Goal: Information Seeking & Learning: Learn about a topic

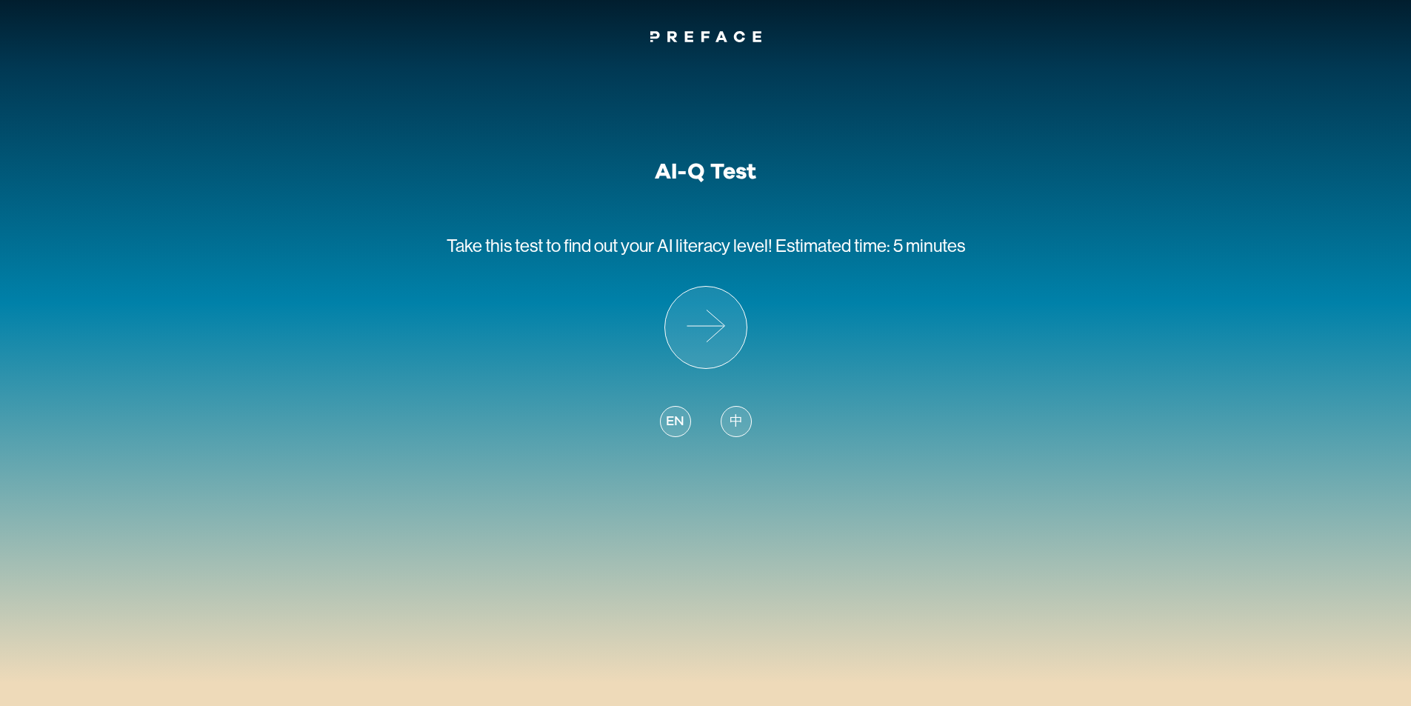
click at [729, 421] on span "中" at bounding box center [735, 422] width 13 height 20
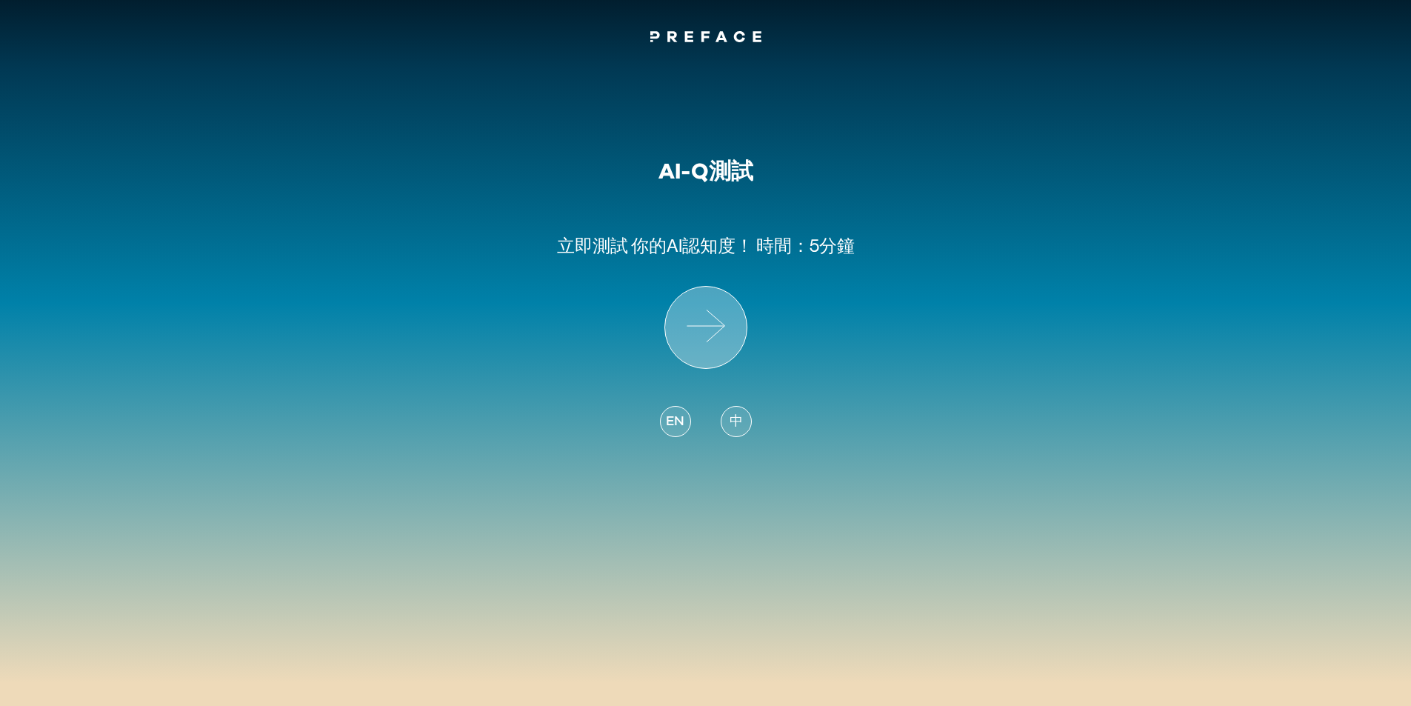
click at [709, 336] on icon at bounding box center [705, 327] width 81 height 81
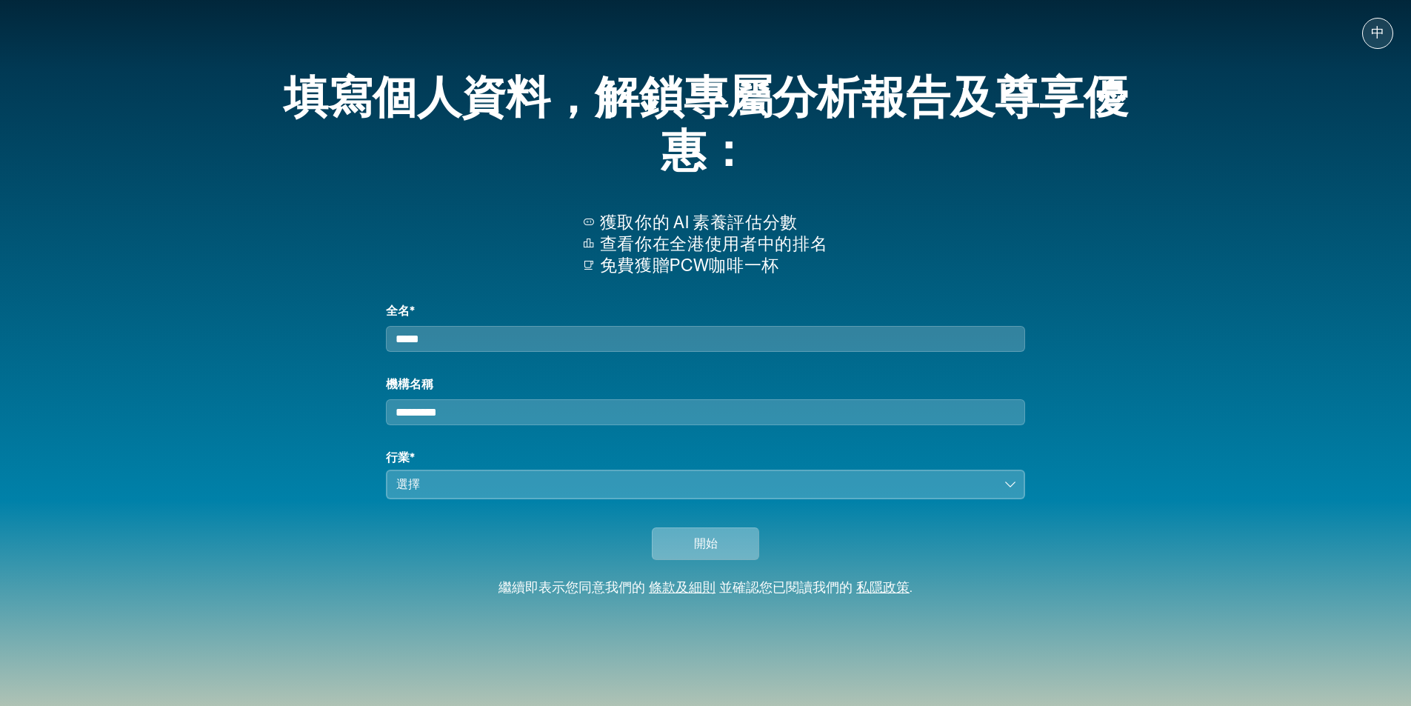
click at [695, 552] on span "開始" at bounding box center [706, 544] width 24 height 18
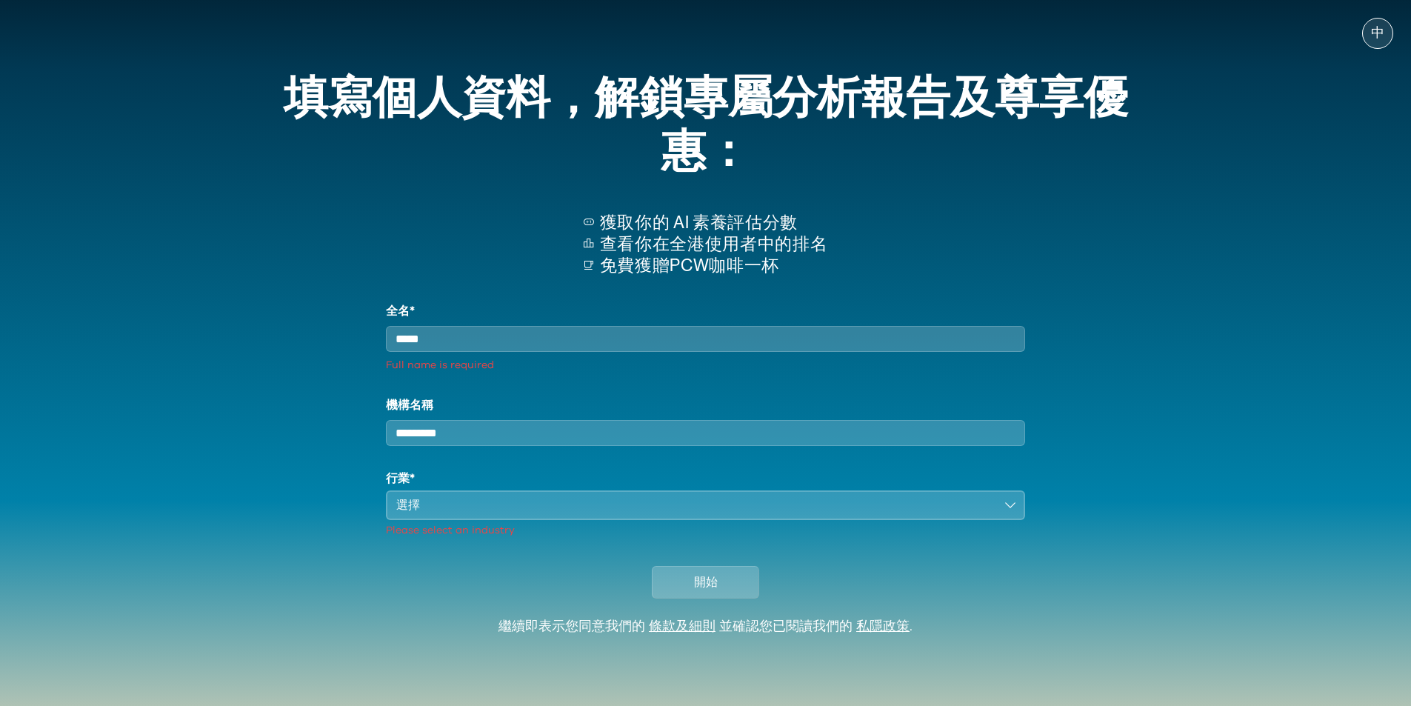
click at [530, 349] on input "全名*" at bounding box center [705, 339] width 638 height 26
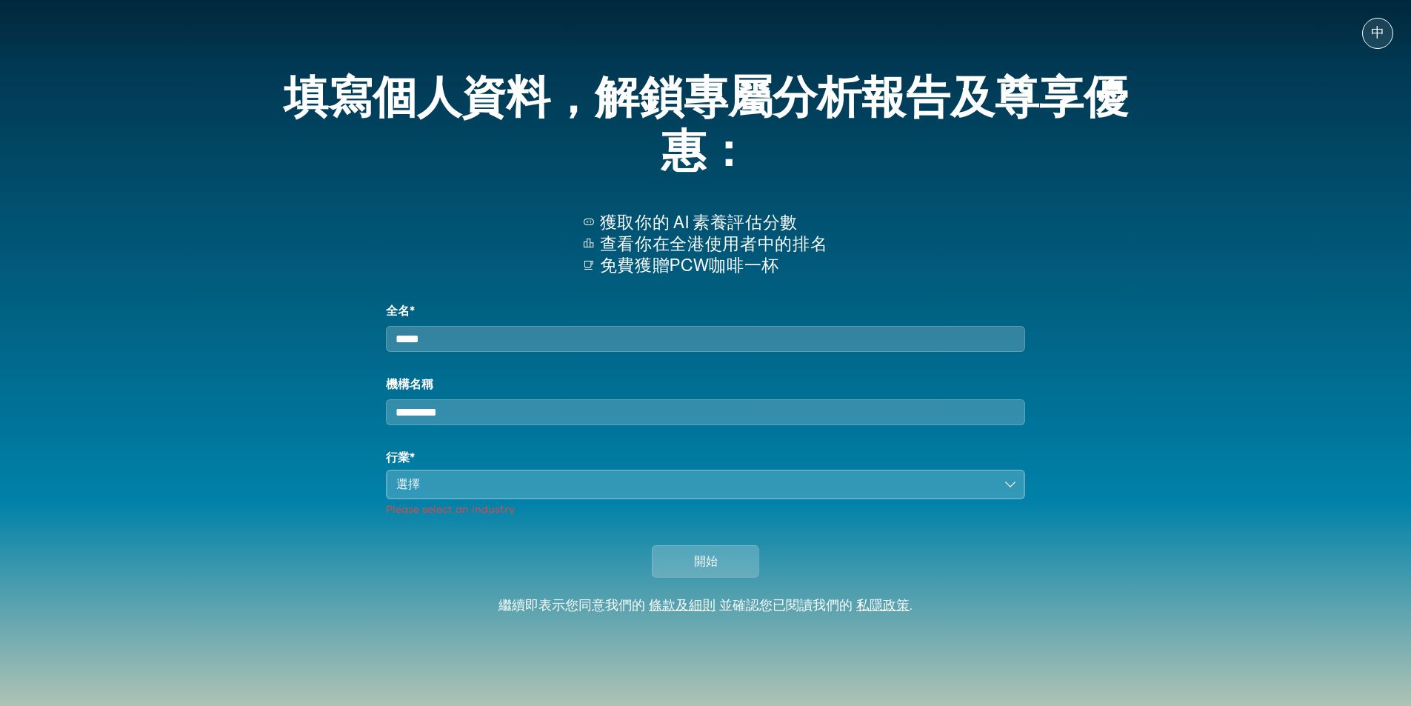
type input "*****"
click at [502, 424] on input "機構名稱" at bounding box center [705, 412] width 638 height 26
type input "***"
click at [532, 493] on div "選擇" at bounding box center [694, 484] width 597 height 18
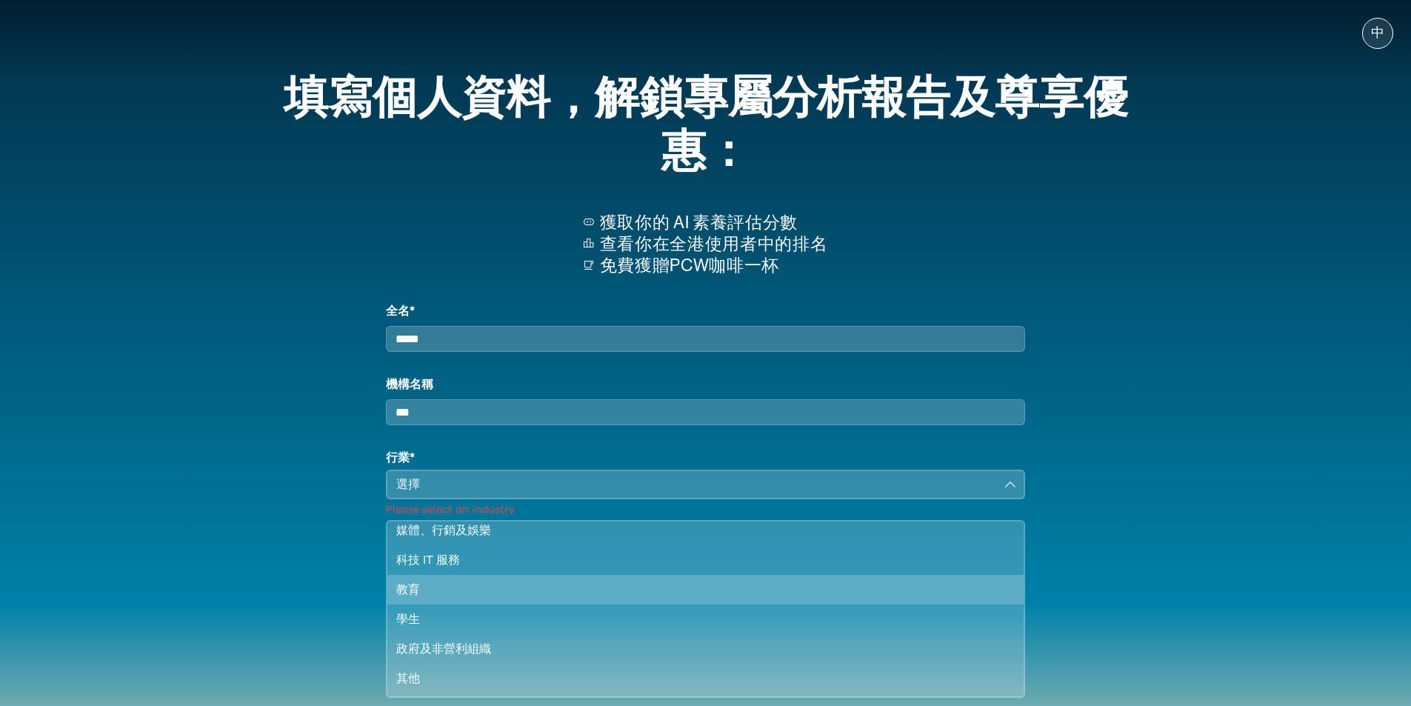
scroll to position [74, 0]
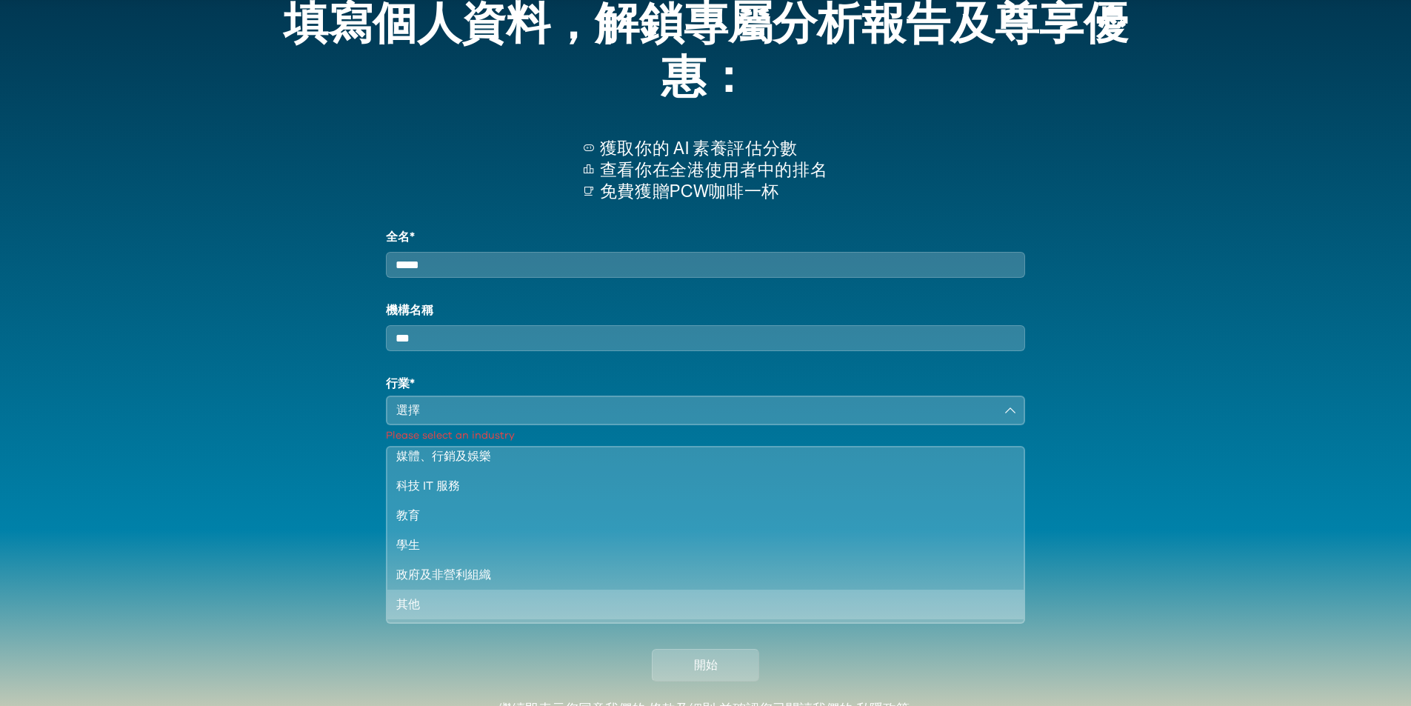
click at [493, 606] on li "其他" at bounding box center [704, 604] width 635 height 30
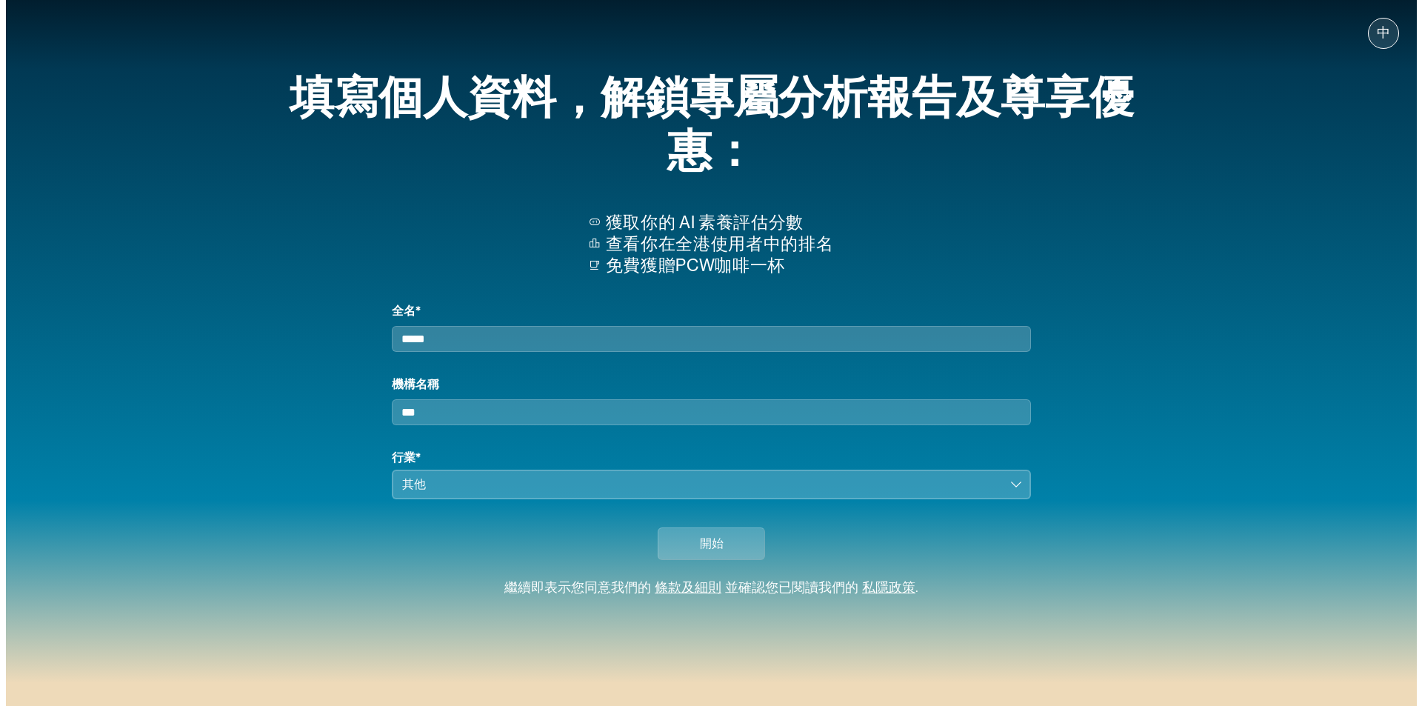
scroll to position [0, 0]
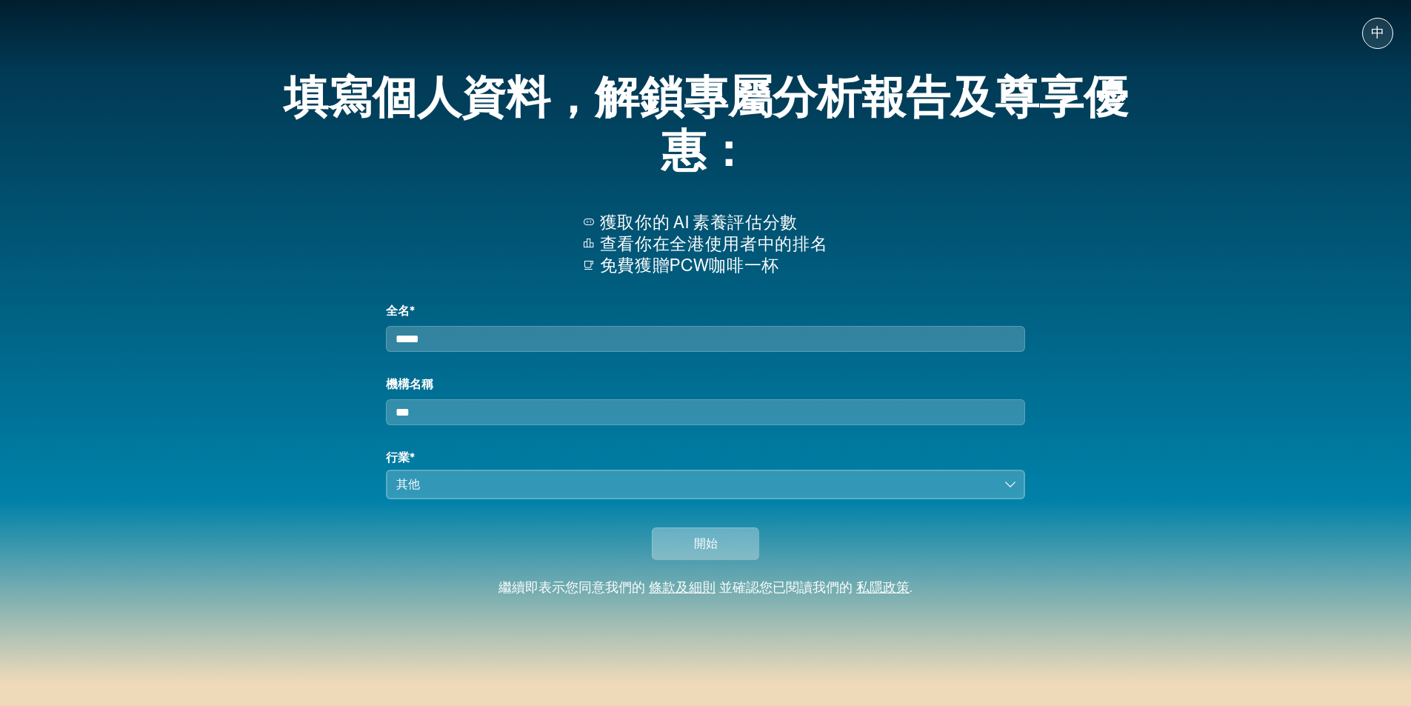
click at [716, 552] on span "開始" at bounding box center [706, 544] width 24 height 18
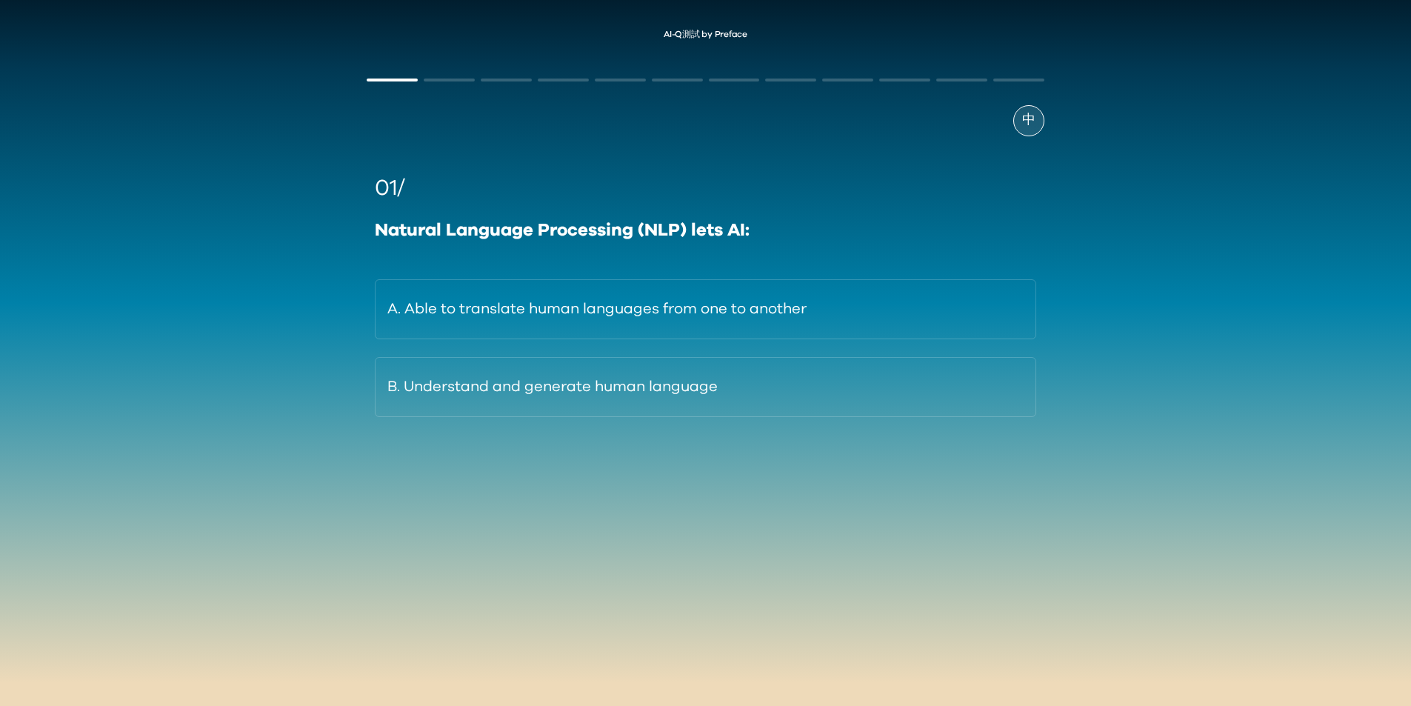
click at [1032, 117] on span "中" at bounding box center [1028, 120] width 13 height 20
click at [1033, 115] on span "EN" at bounding box center [1029, 120] width 18 height 20
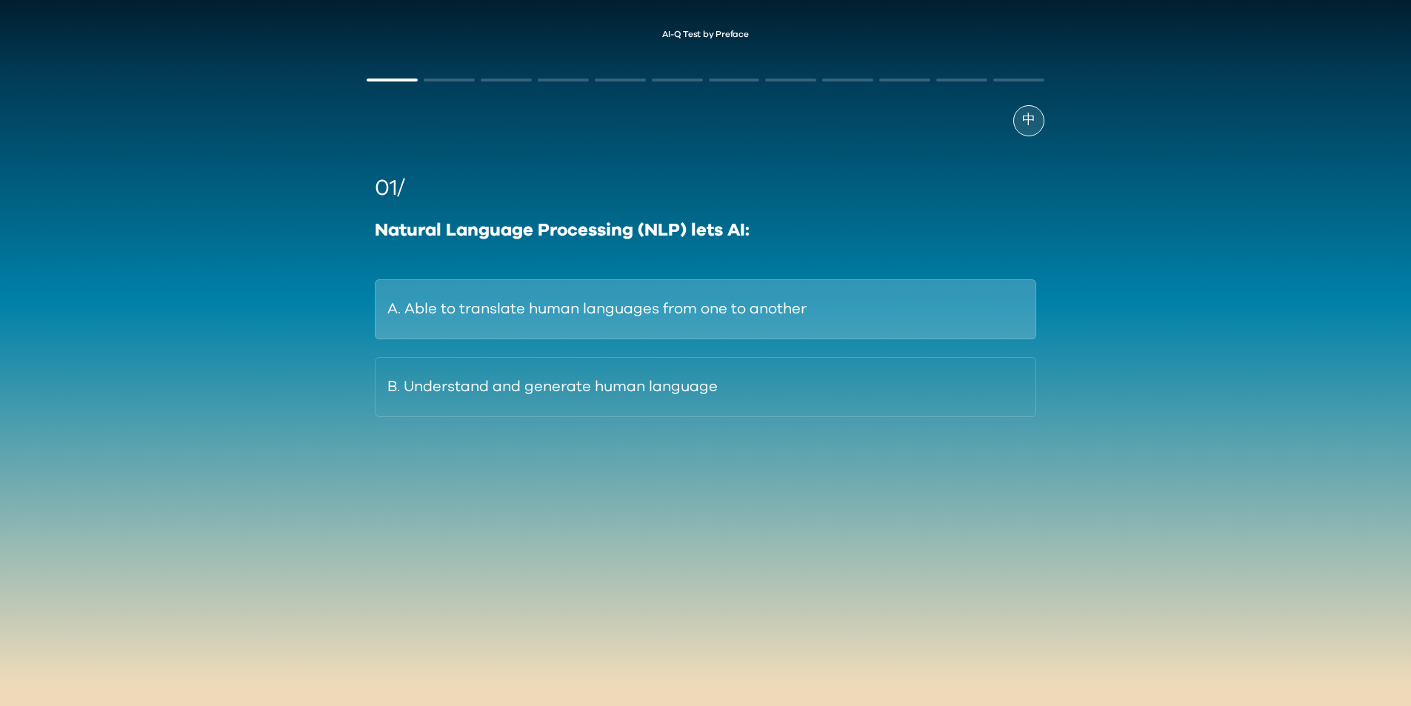
click at [721, 314] on button "A. Able to translate human languages from one to another" at bounding box center [705, 309] width 661 height 60
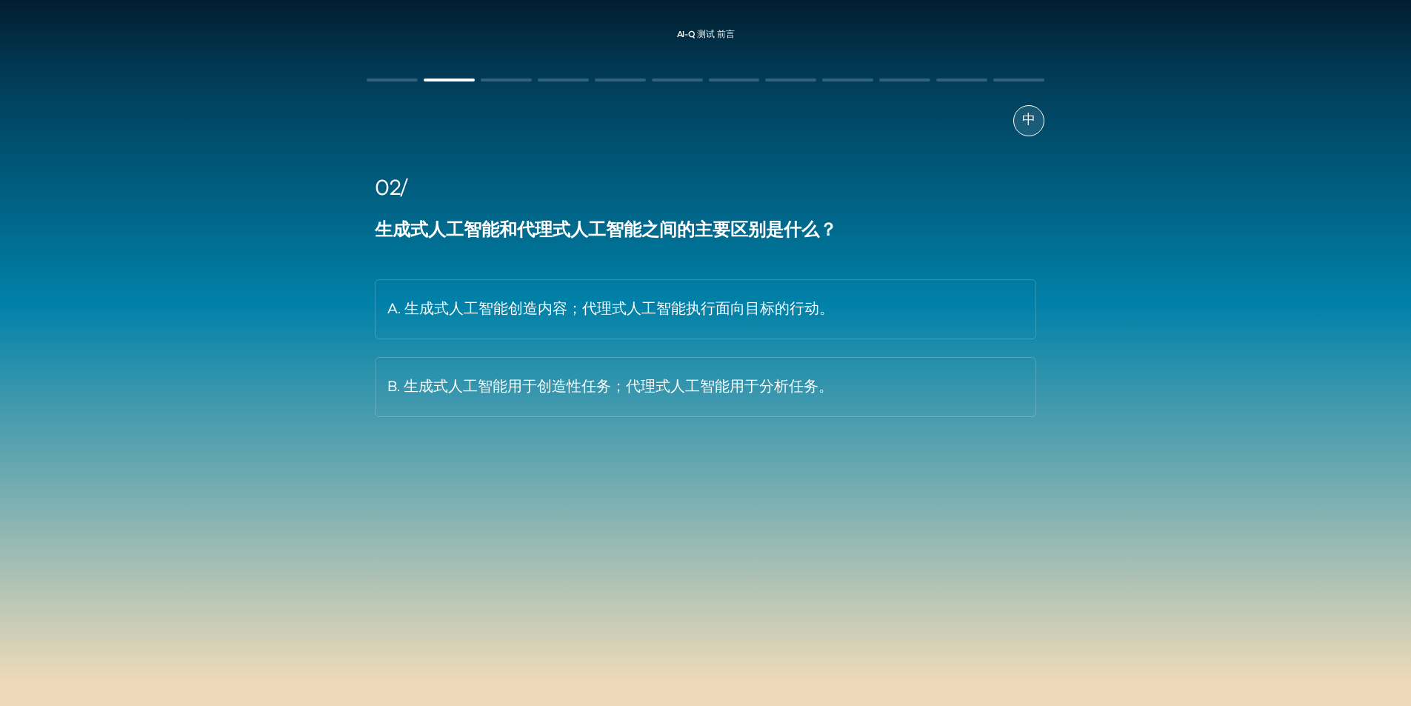
click at [1226, 216] on div "AI-Q 测试 前言 中 02/ 生成式人工智能和代理式人工智能之间的主要区别是什么？ A. 生成式人工智能创造内容；代理式人工智能执行面向目标的行动。 B.…" at bounding box center [705, 283] width 1411 height 537
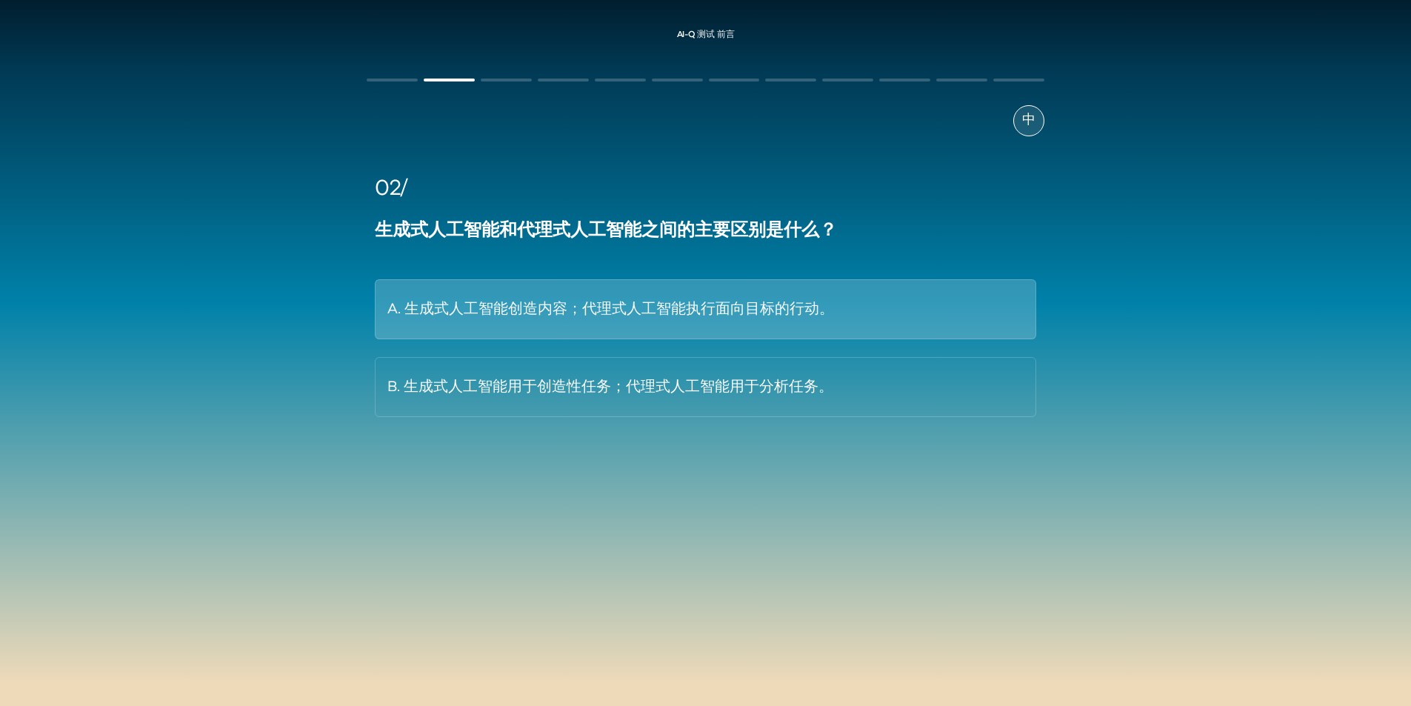
click at [574, 327] on button "A. 生成式人工智能创造内容；代理式人工智能执行面向目标的行动。" at bounding box center [705, 309] width 661 height 60
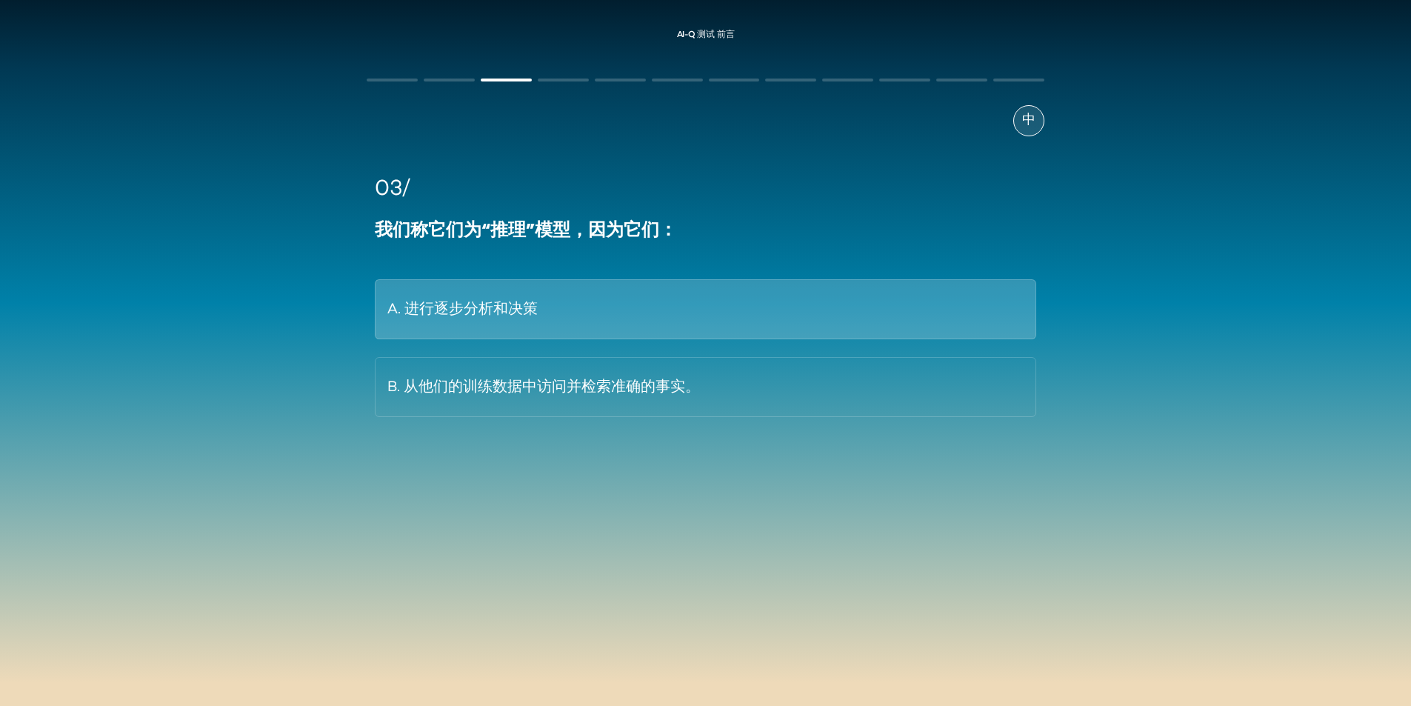
click at [554, 307] on button "A. 进行逐步分析和决策" at bounding box center [705, 309] width 661 height 60
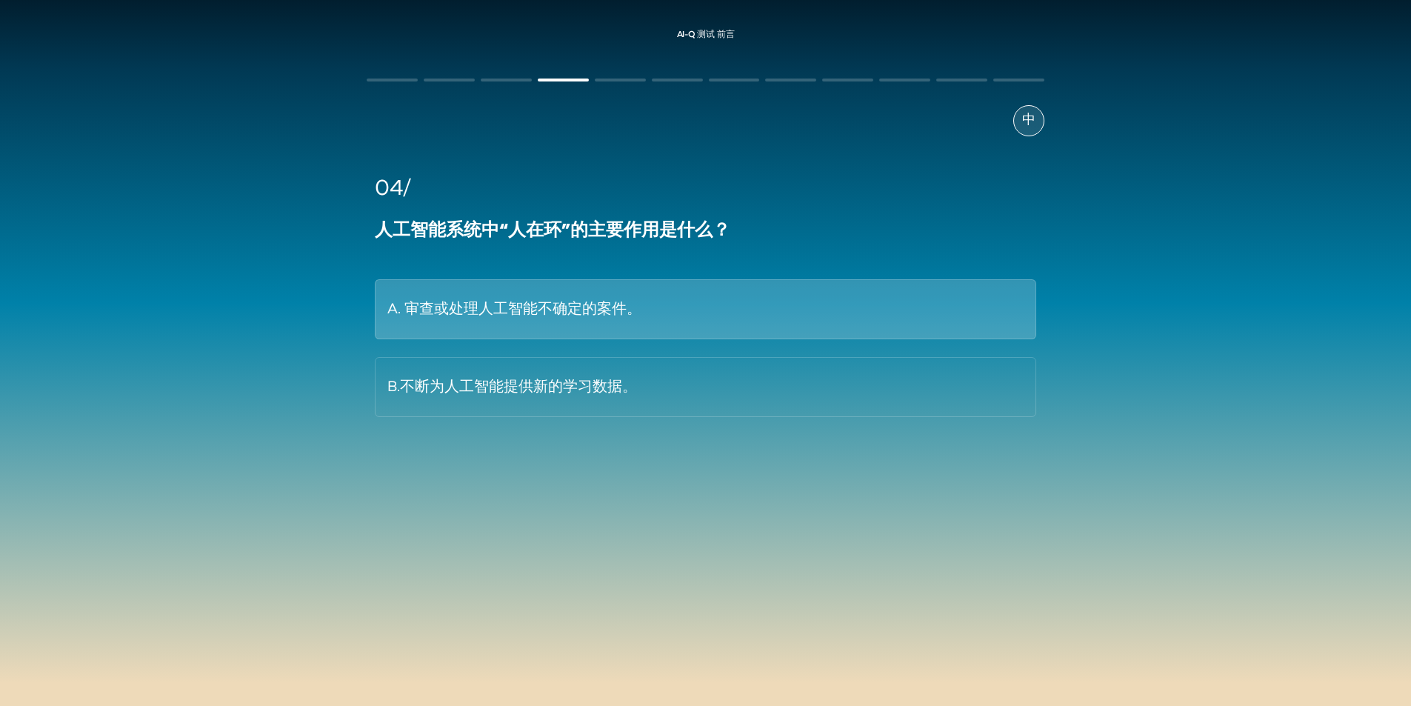
click at [552, 310] on font "A. 审查或处理人工智能不确定的案件。" at bounding box center [514, 308] width 254 height 15
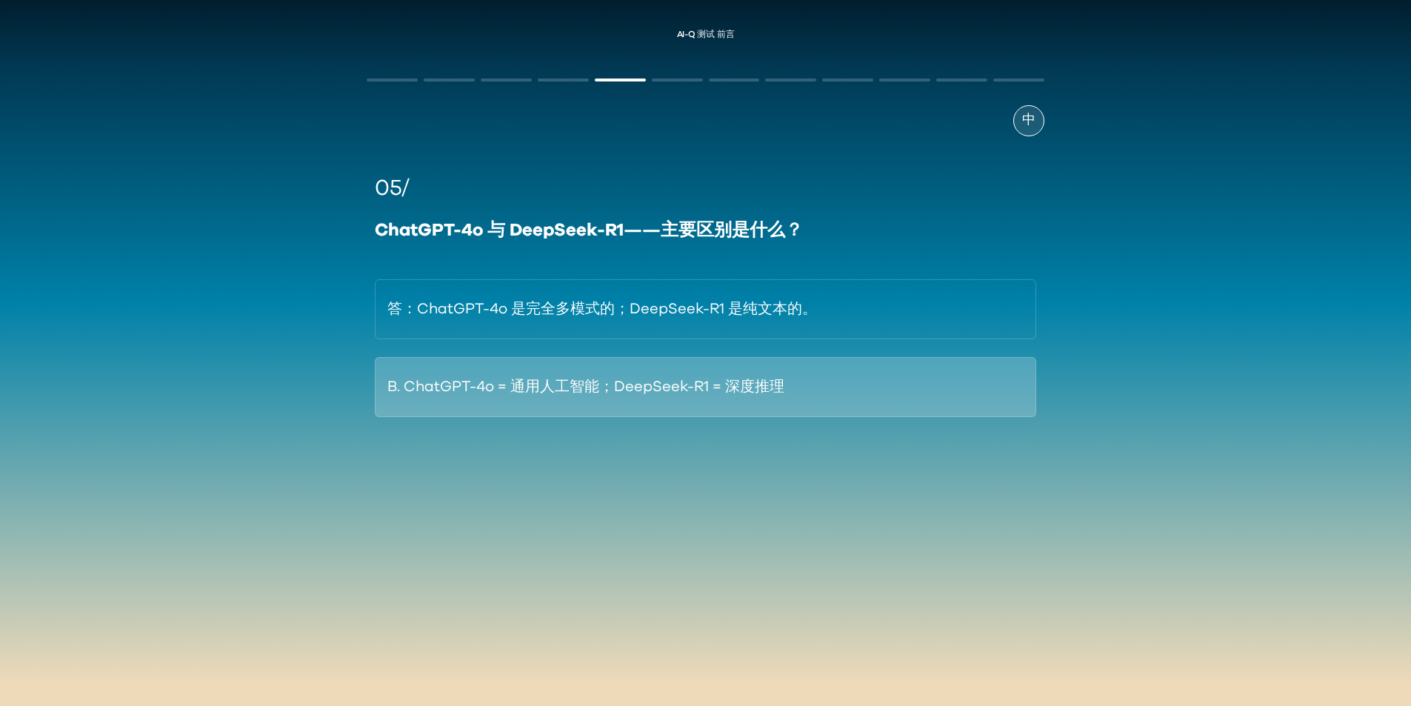
click at [562, 373] on button "B. ChatGPT-4o = 通用人工智能；DeepSeek-R1 = 深度推理" at bounding box center [705, 387] width 661 height 60
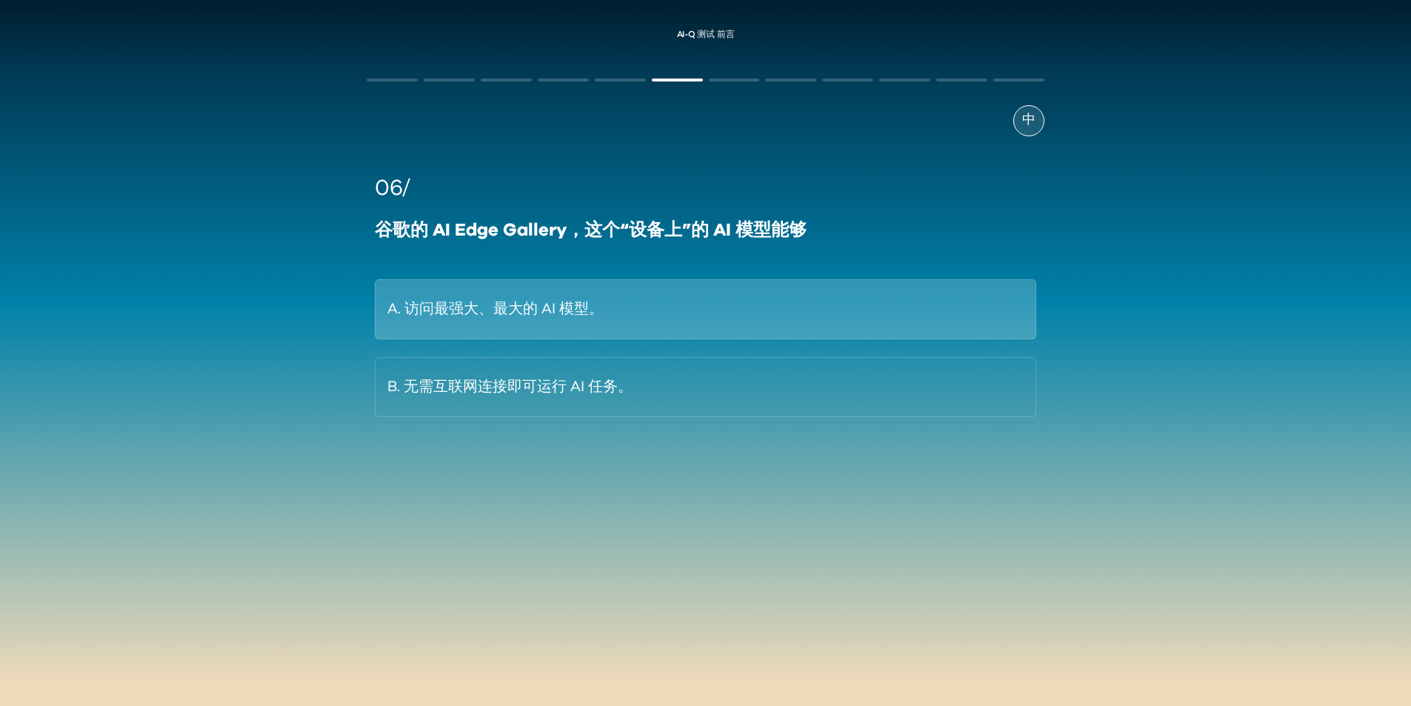
click at [537, 321] on font "A. 访问最强大、最大的 AI 模型。" at bounding box center [495, 309] width 216 height 23
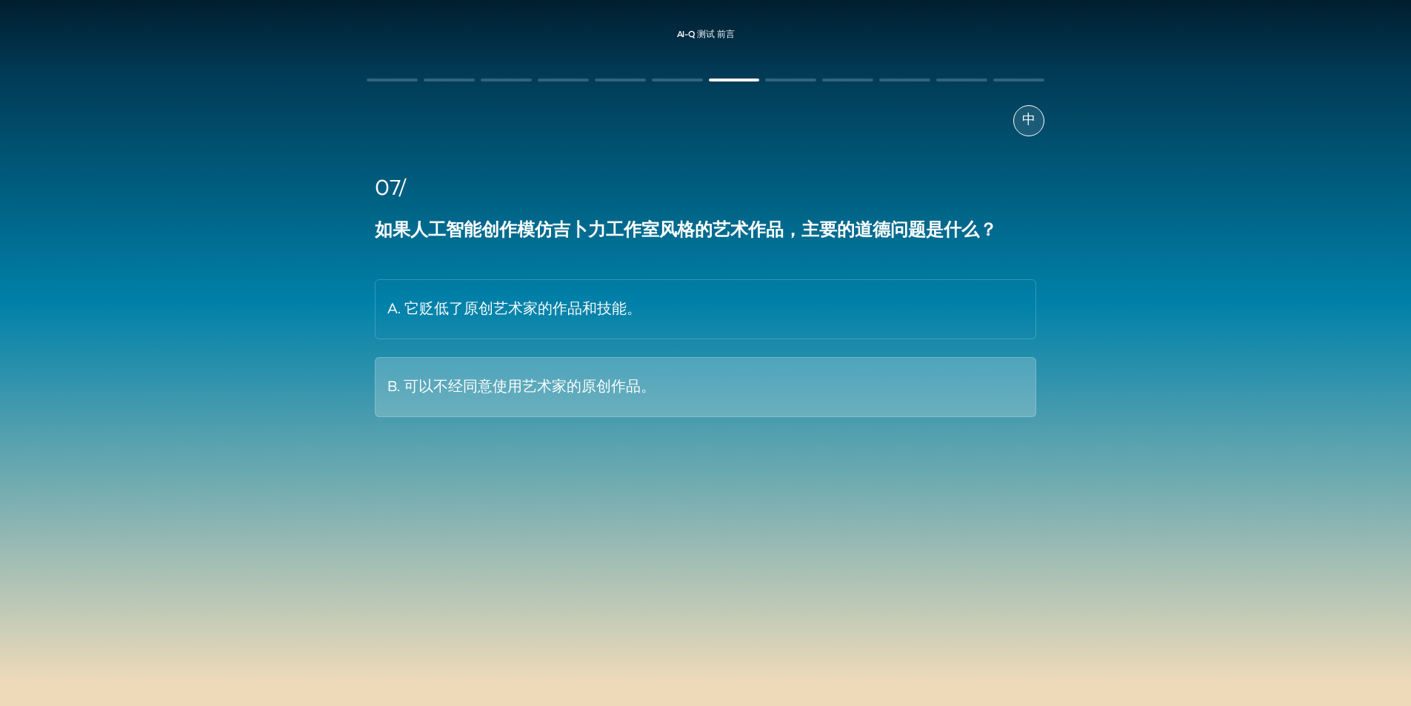
click at [535, 374] on button "B. 可以不经同意使用艺术家的原创作品。" at bounding box center [705, 387] width 661 height 60
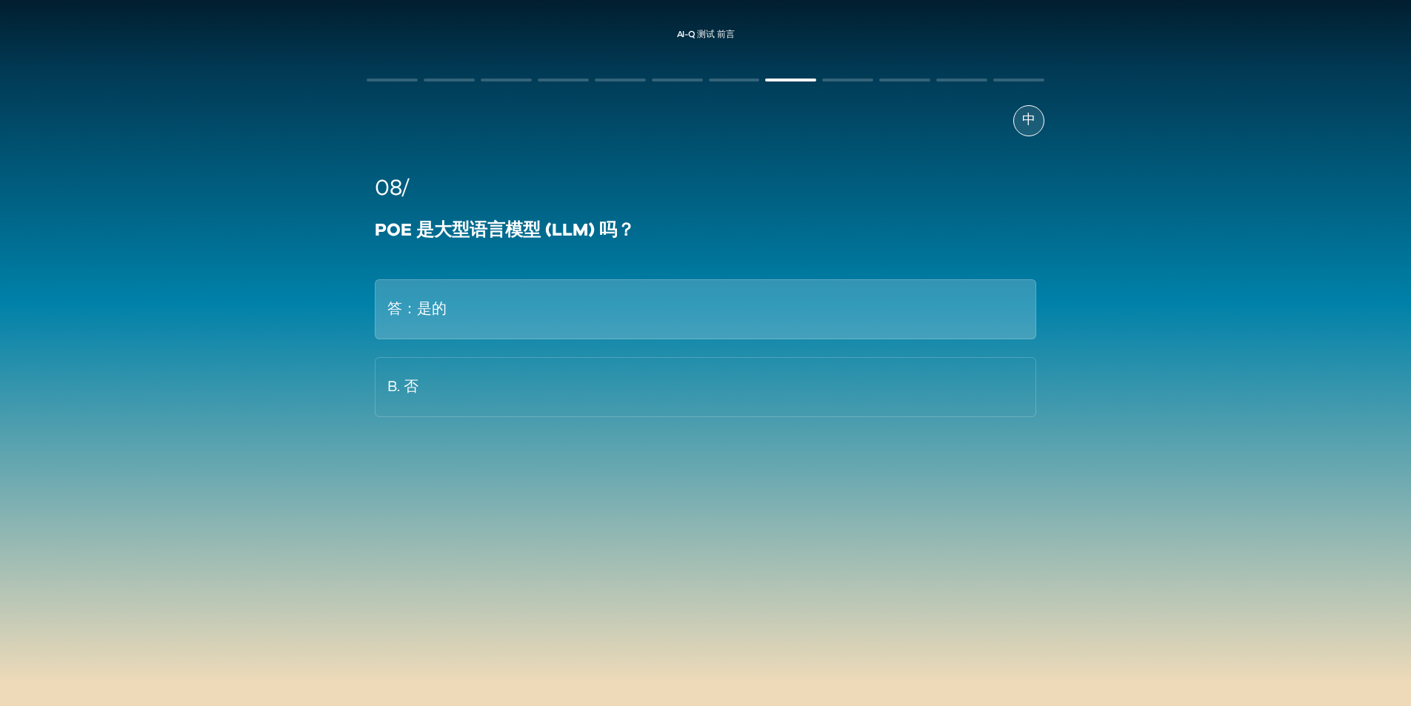
click at [534, 309] on button "答：是的" at bounding box center [705, 309] width 661 height 60
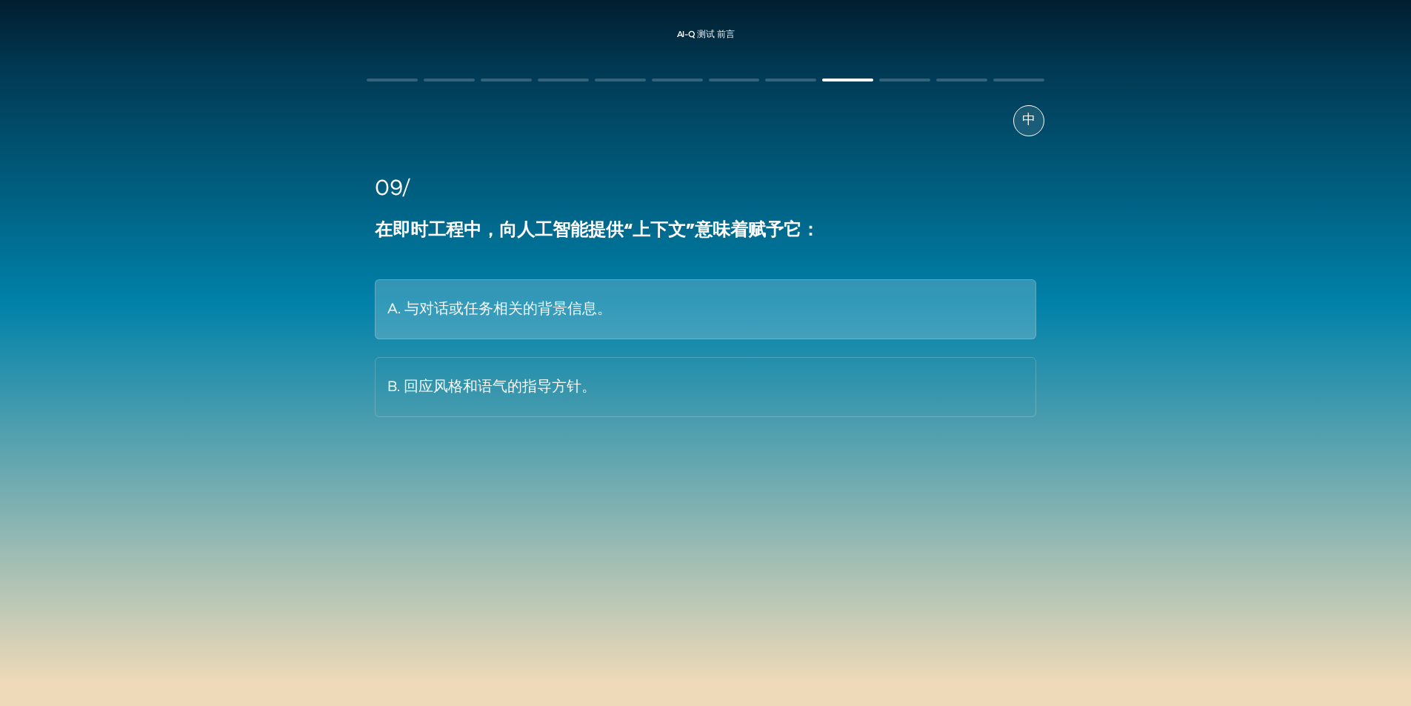
click at [506, 327] on button "A. 与对话或任务相关的背景信息。" at bounding box center [705, 309] width 661 height 60
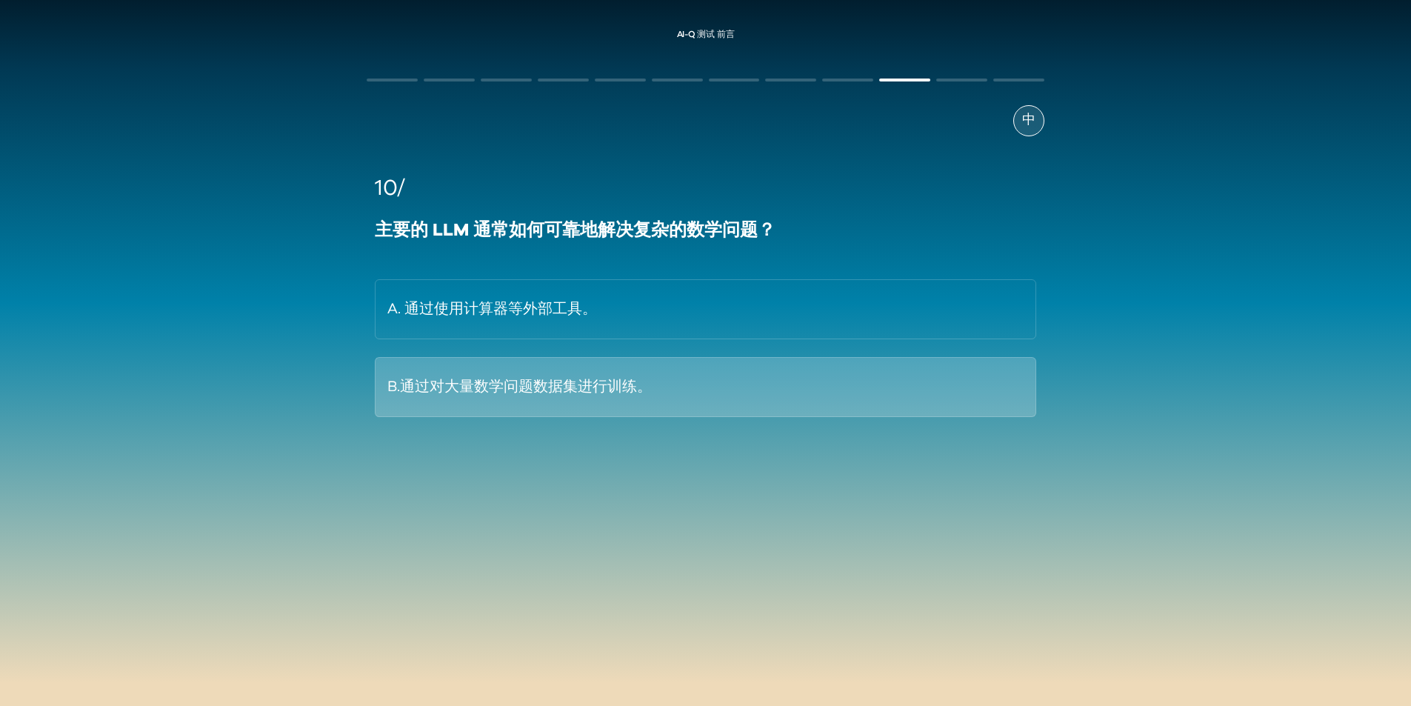
click at [518, 367] on button "B.通过对大量数学问题数据集进行训练。" at bounding box center [705, 387] width 661 height 60
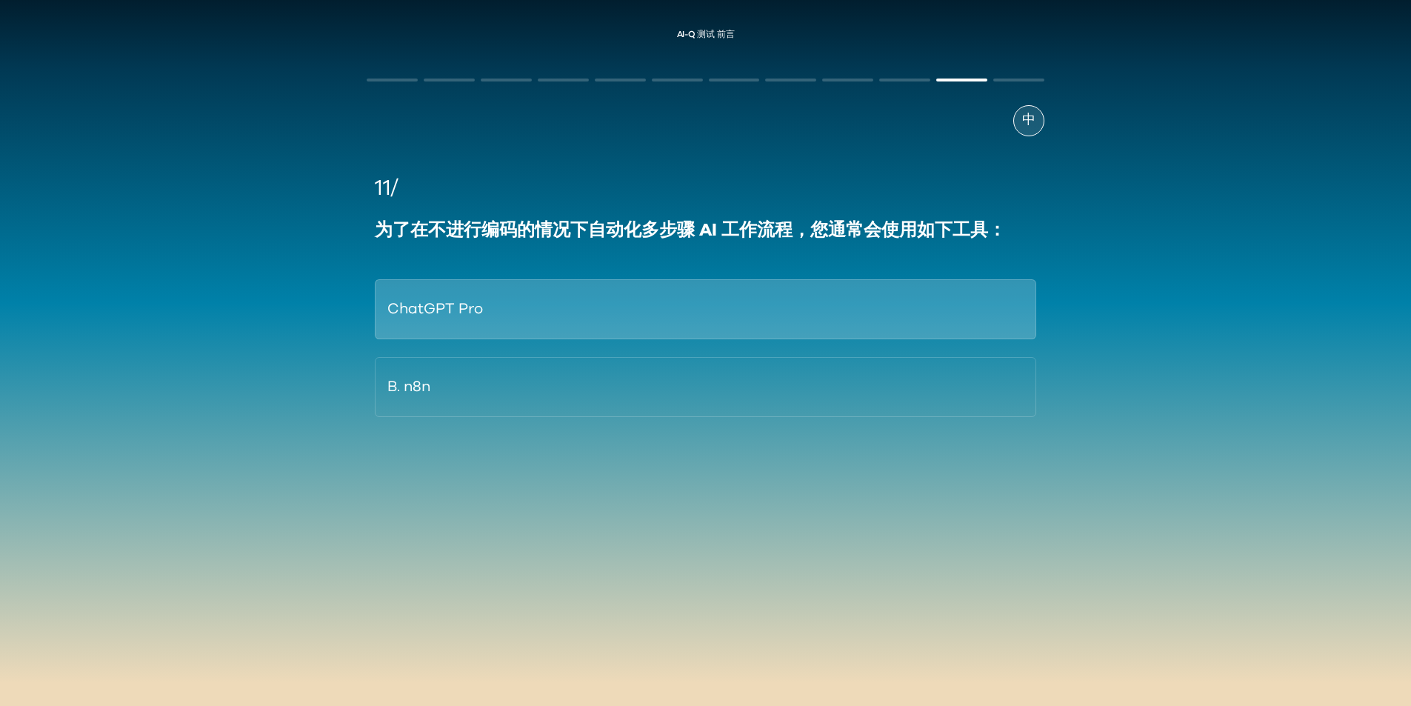
click at [495, 330] on button "ChatGPT Pro" at bounding box center [705, 309] width 661 height 60
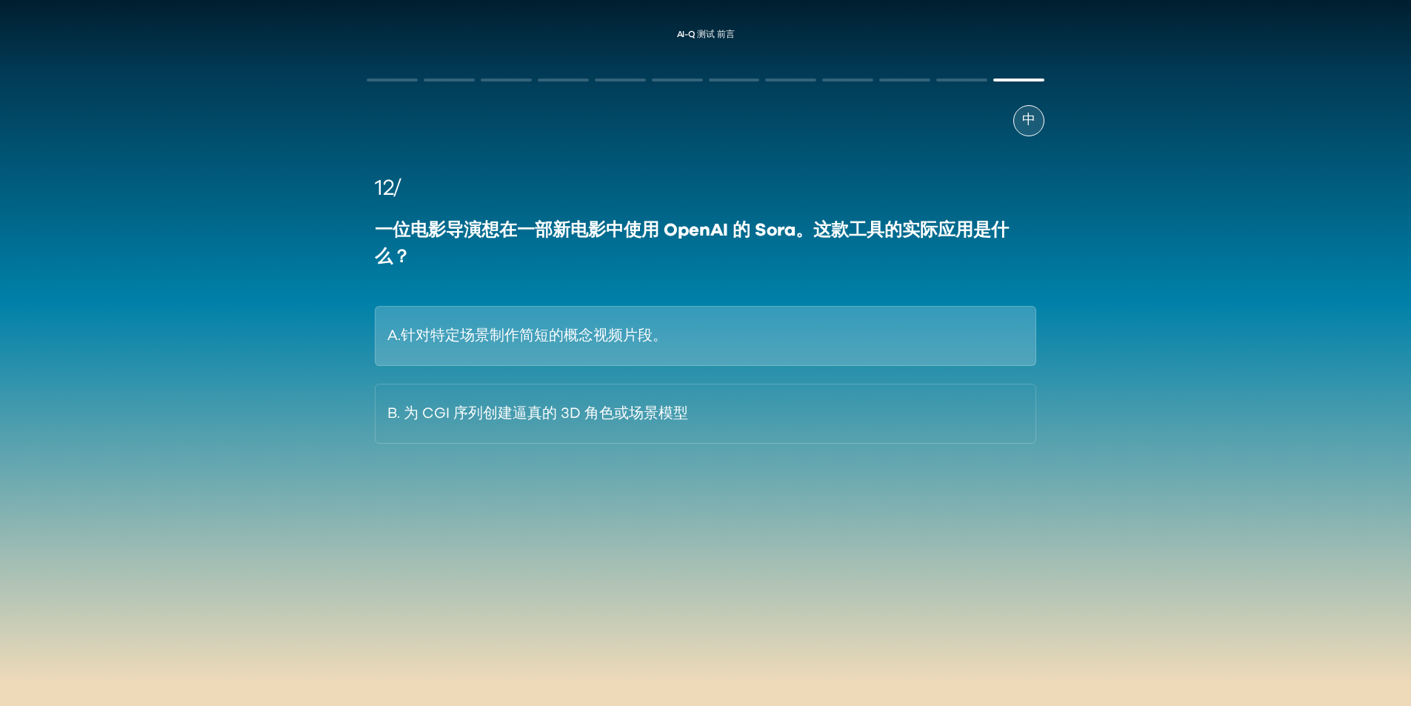
click at [504, 351] on button "A.针对特定场景制作简短的概念视频片段。" at bounding box center [705, 336] width 661 height 60
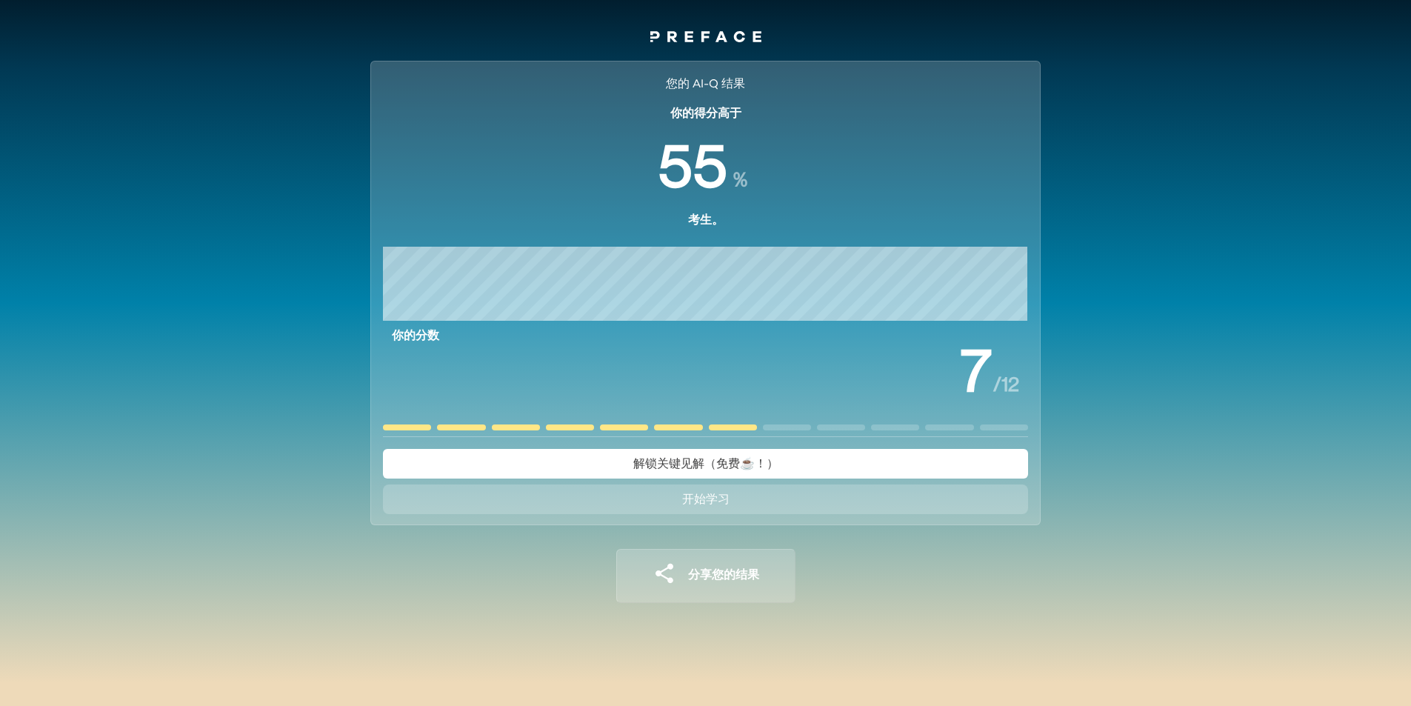
click at [779, 494] on button "开始学习" at bounding box center [705, 499] width 645 height 30
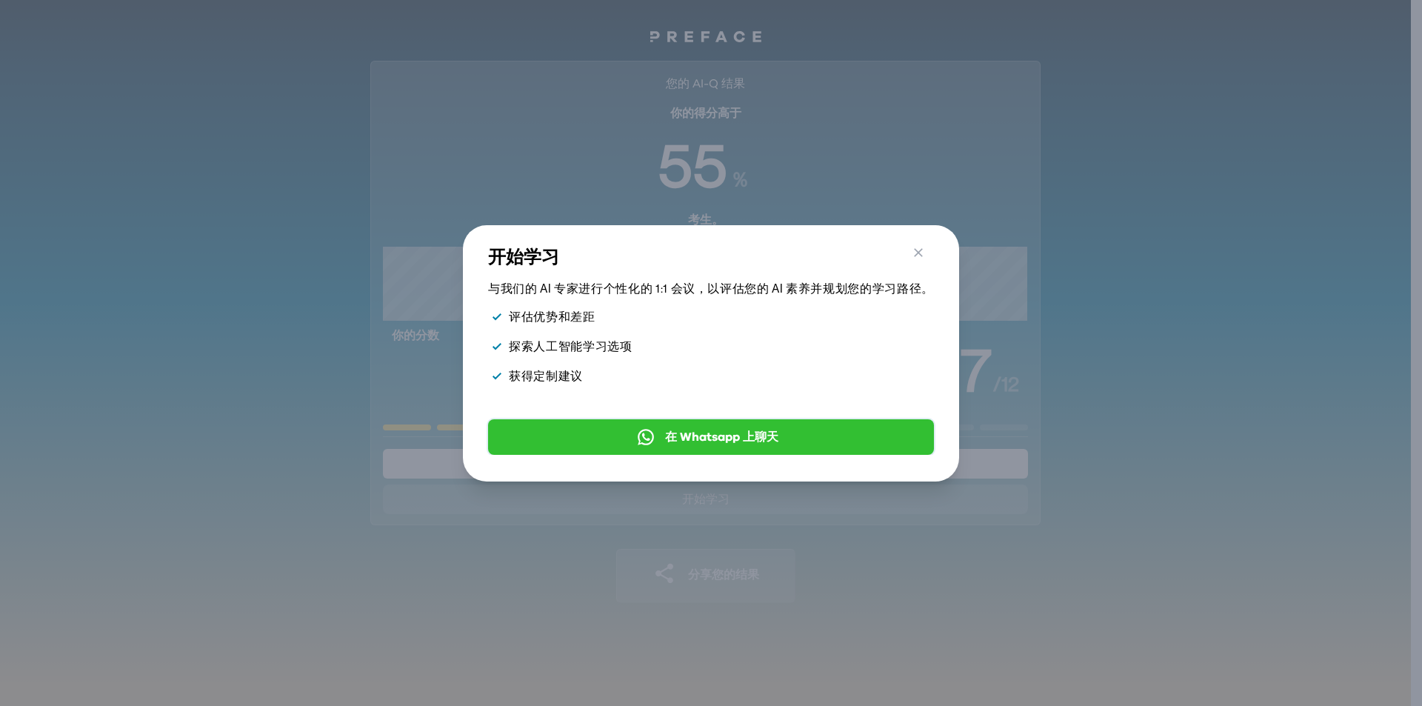
click at [741, 431] on font "在 Whatsapp 上聊天" at bounding box center [721, 437] width 113 height 12
